Goal: Browse casually: Explore the website without a specific task or goal

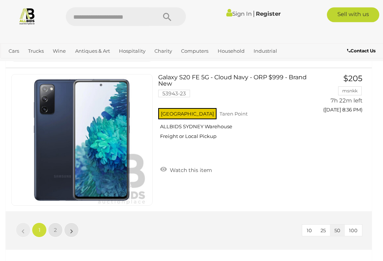
scroll to position [7103, 0]
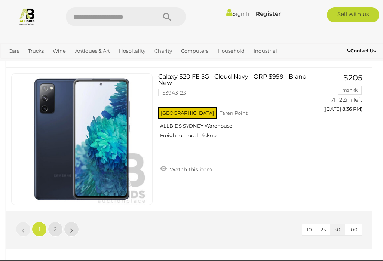
click at [58, 231] on link "2" at bounding box center [55, 229] width 15 height 15
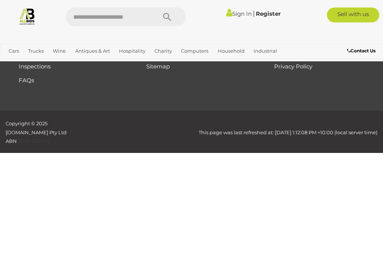
scroll to position [42, 0]
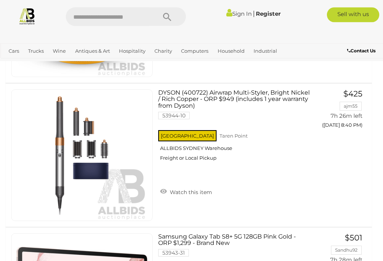
scroll to position [178, 0]
click at [0, 0] on link "Unique & Classic Cars" at bounding box center [0, 0] width 0 height 0
click at [0, 0] on link "Tools & Hardware" at bounding box center [0, 0] width 0 height 0
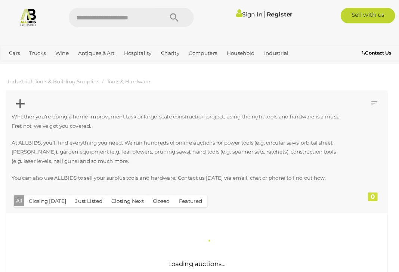
scroll to position [1, 0]
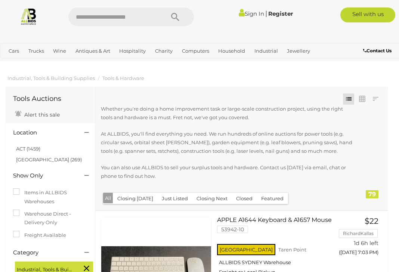
click at [33, 16] on img at bounding box center [29, 16] width 18 height 18
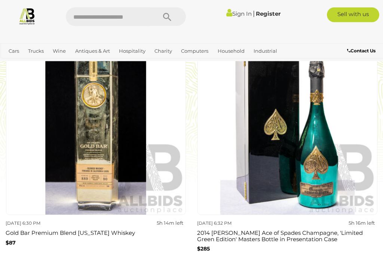
scroll to position [1350, 0]
